Goal: Use online tool/utility: Use online tool/utility

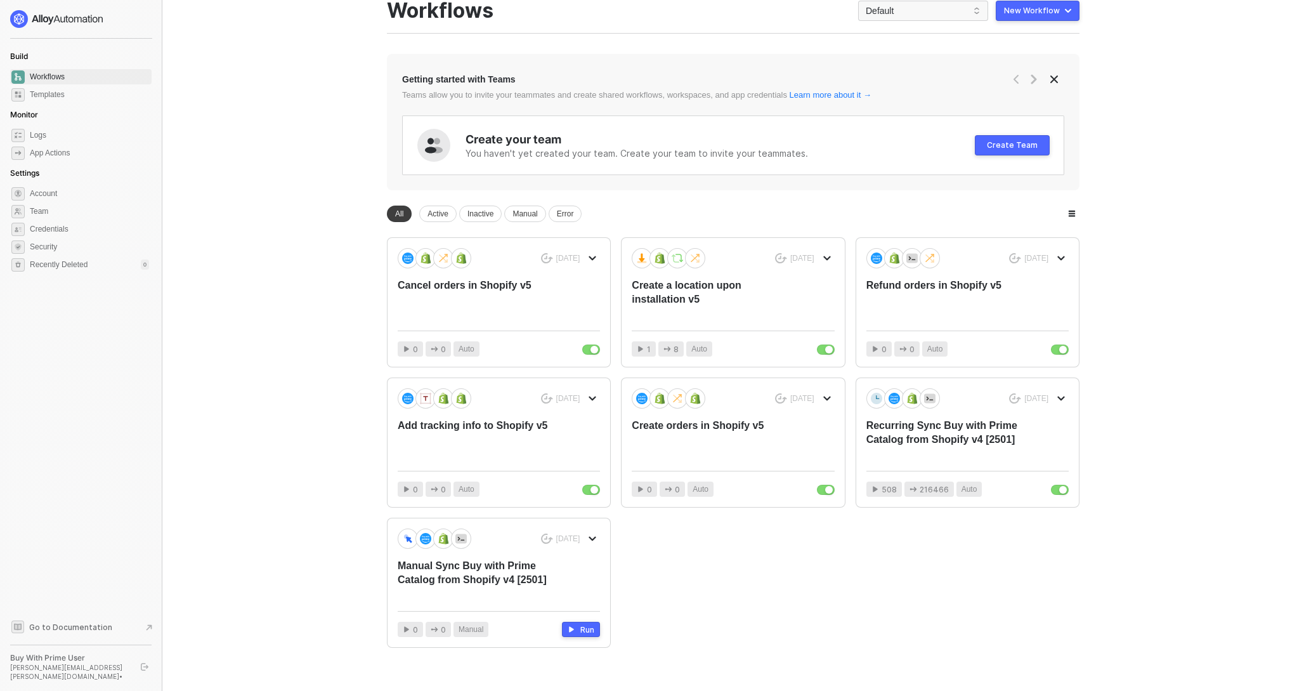
scroll to position [65, 0]
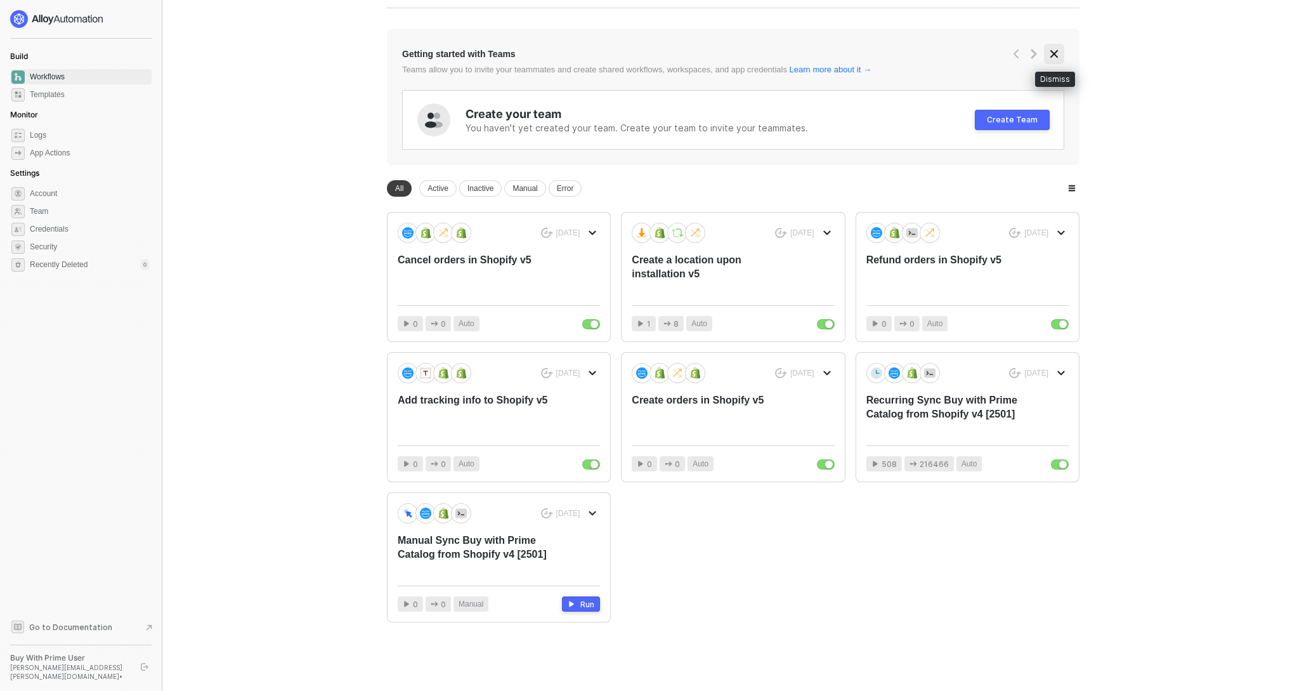
click at [1058, 55] on icon "icon-close" at bounding box center [1054, 54] width 10 height 10
click at [38, 209] on span "Team" at bounding box center [89, 211] width 119 height 15
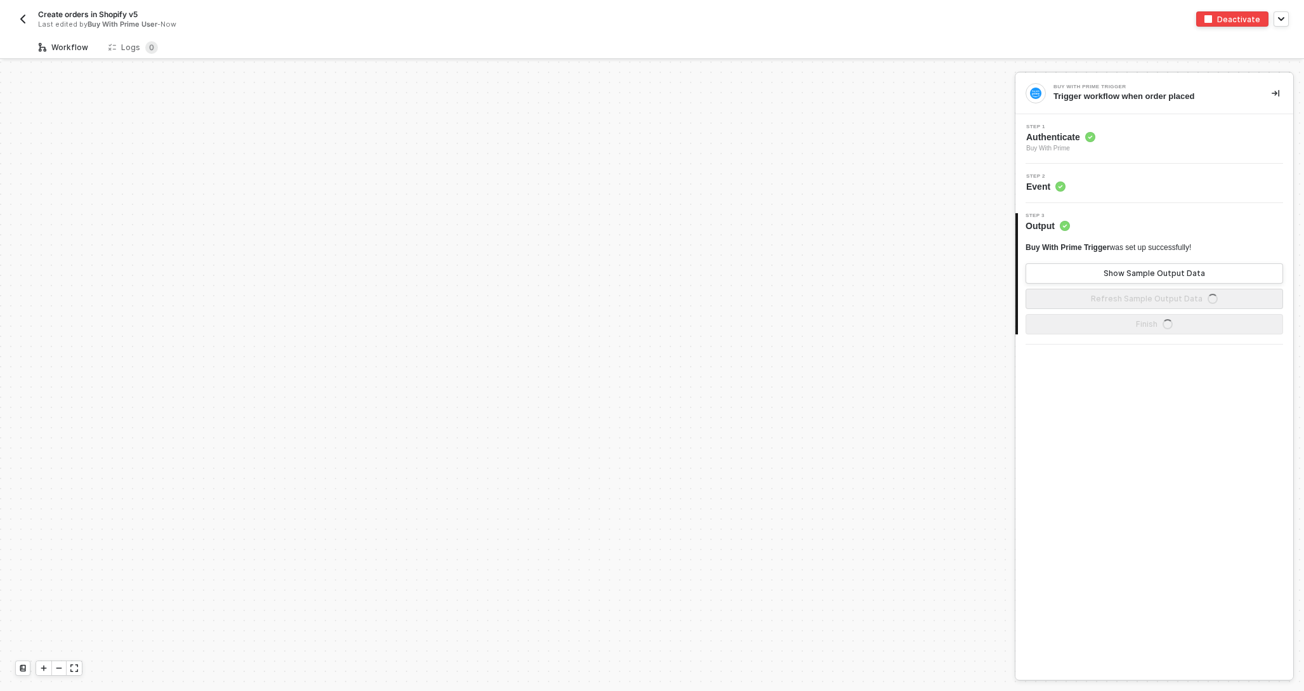
scroll to position [569, 0]
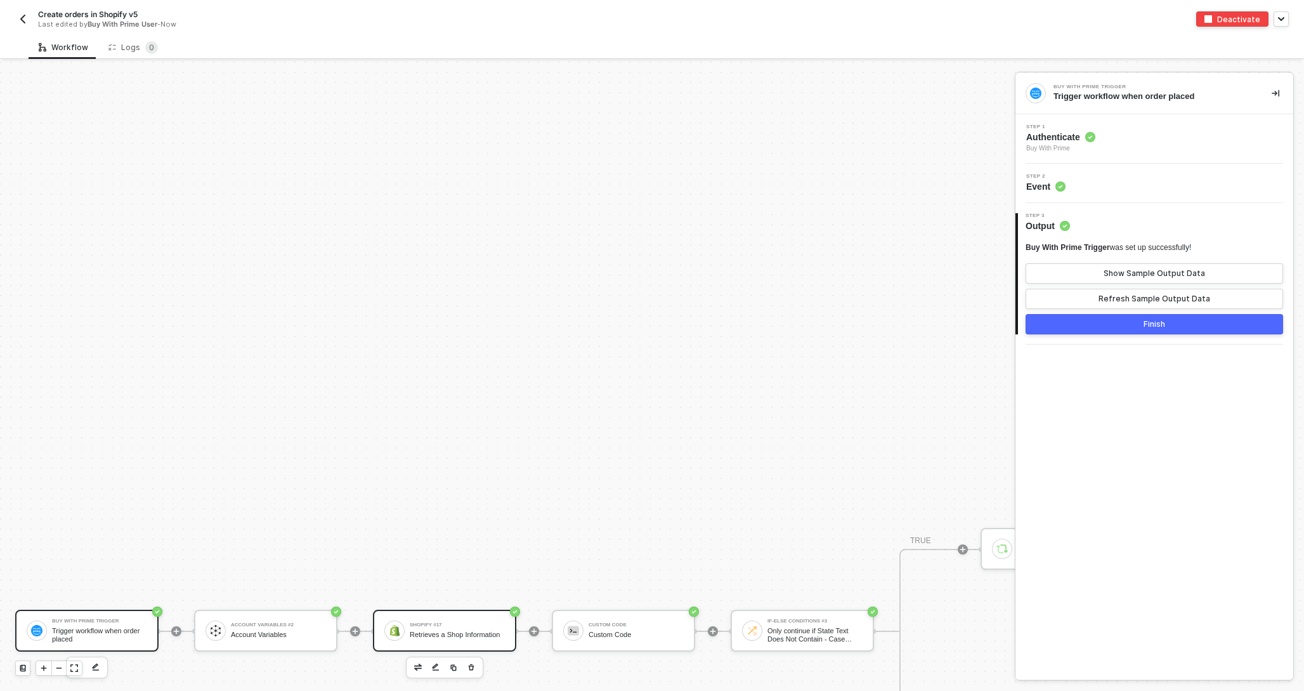
click at [444, 631] on div "Retrieves a Shop Information" at bounding box center [457, 635] width 95 height 8
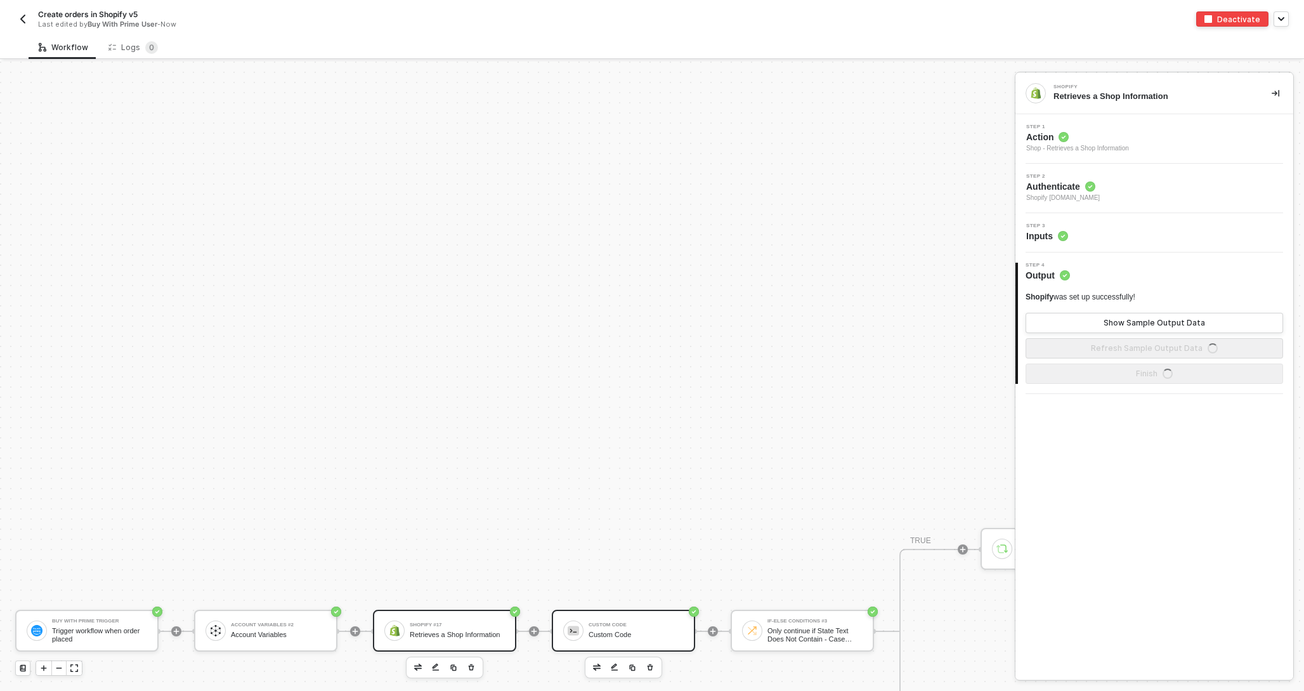
click at [641, 634] on div "Custom Code" at bounding box center [636, 635] width 95 height 8
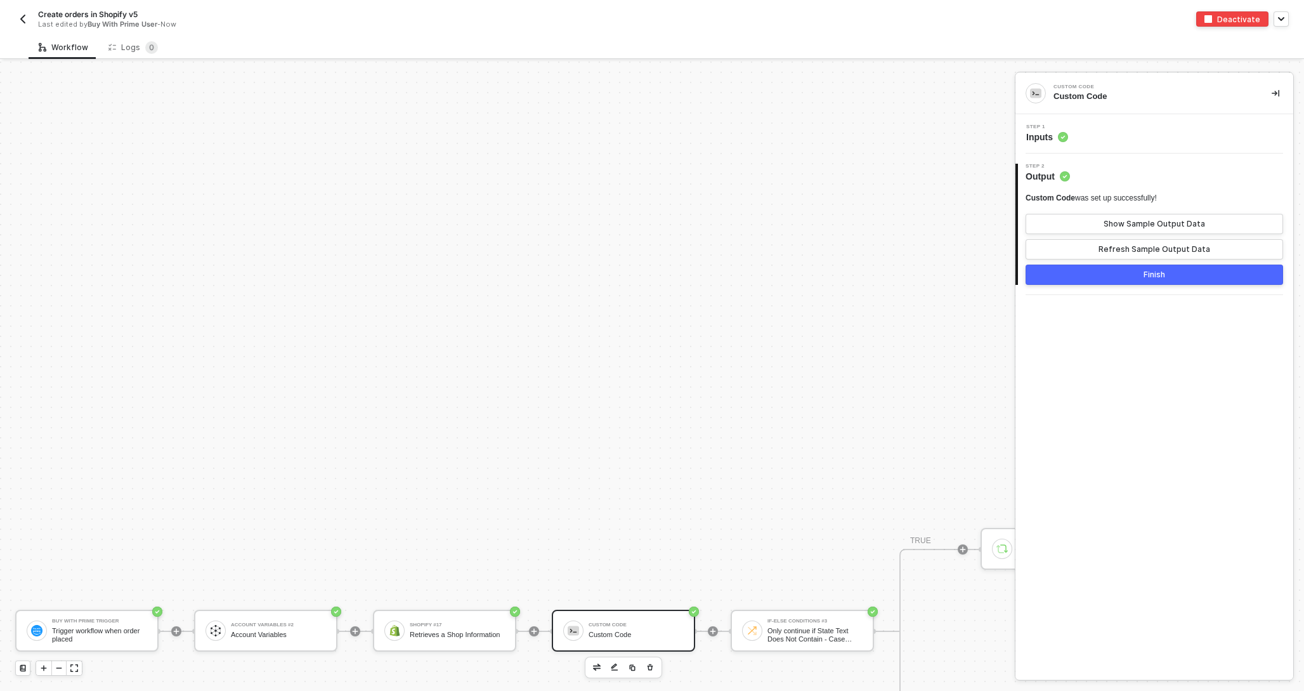
click at [1052, 138] on span "Inputs" at bounding box center [1047, 137] width 42 height 13
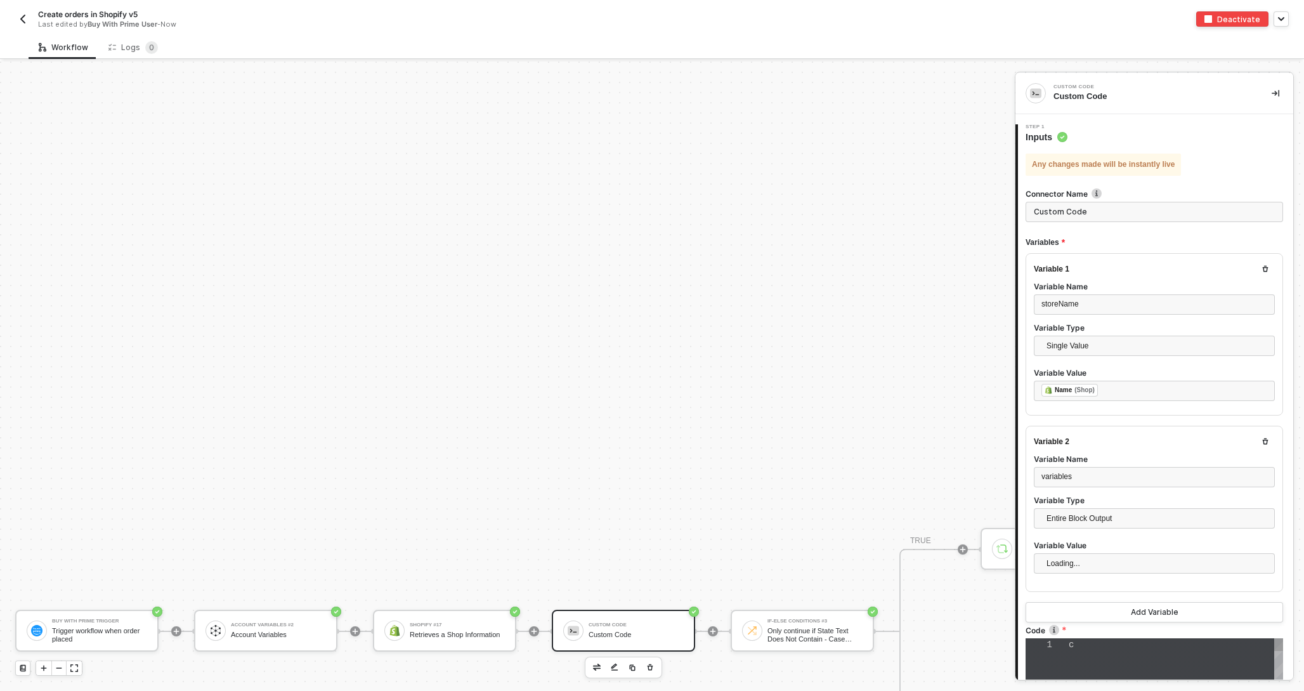
type textarea "const storeName = inputData.storeName; const variables = inputData.variables; t…"
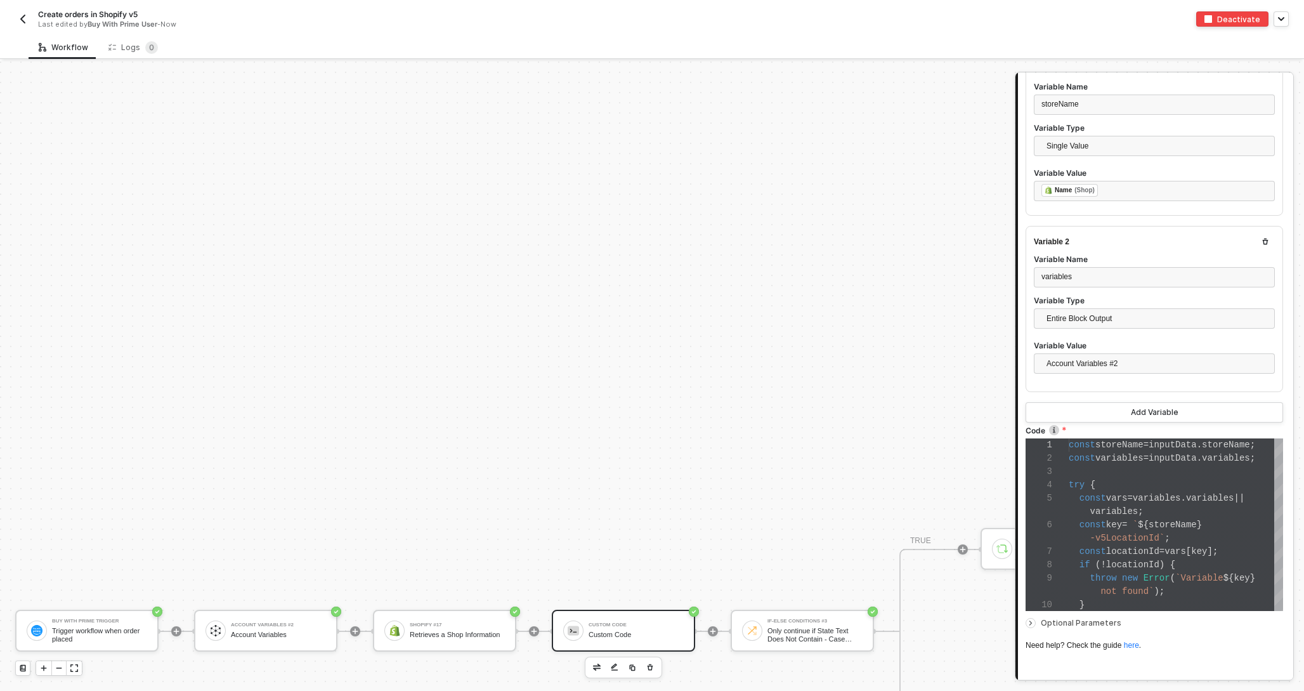
scroll to position [279, 0]
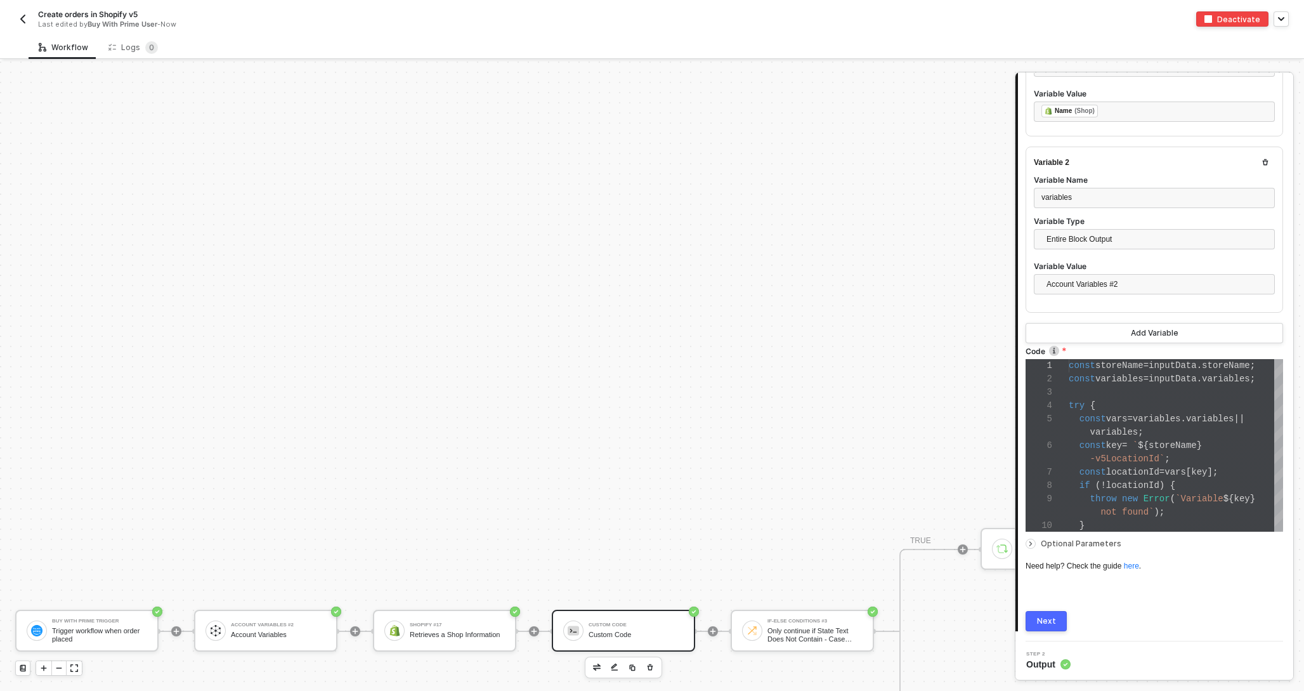
click at [26, 20] on img "button" at bounding box center [23, 19] width 10 height 10
